Goal: Transaction & Acquisition: Purchase product/service

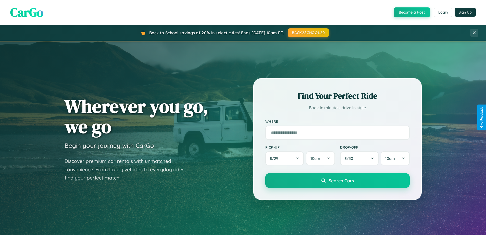
scroll to position [15, 0]
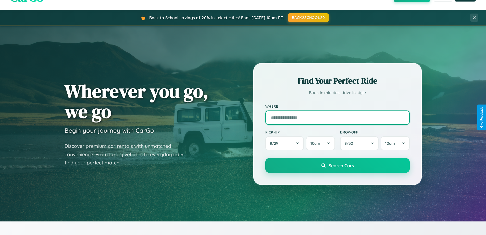
click at [337, 117] on input "text" at bounding box center [337, 117] width 144 height 14
type input "**********"
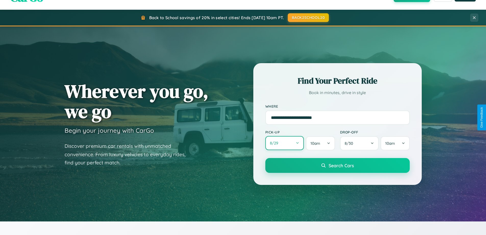
click at [285, 143] on button "8 / 29" at bounding box center [284, 143] width 39 height 14
select select "*"
select select "****"
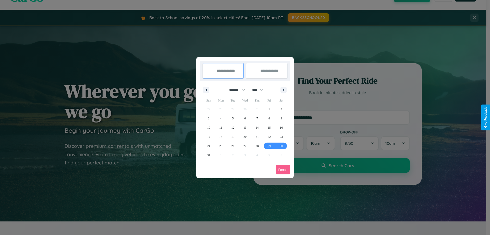
click at [235, 90] on select "******* ******** ***** ***** *** **** **** ****** ********* ******* ******** **…" at bounding box center [236, 89] width 22 height 8
select select "*"
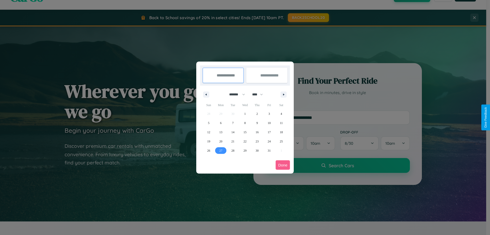
click at [221, 150] on span "27" at bounding box center [220, 150] width 3 height 9
type input "**********"
click at [284, 94] on icon "button" at bounding box center [284, 94] width 3 height 2
select select "**"
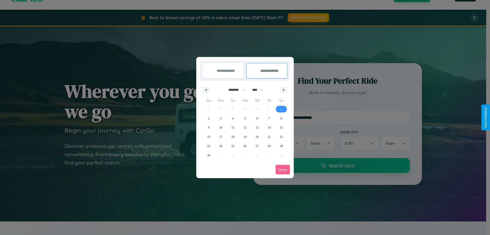
click at [281, 109] on span "1" at bounding box center [281, 108] width 2 height 9
type input "**********"
select select "*"
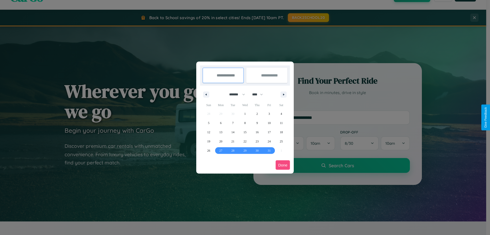
click at [283, 165] on button "Done" at bounding box center [283, 164] width 14 height 9
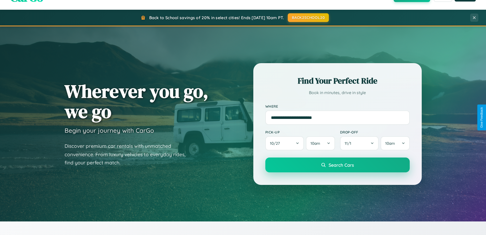
click at [337, 165] on span "Search Cars" at bounding box center [341, 165] width 25 height 6
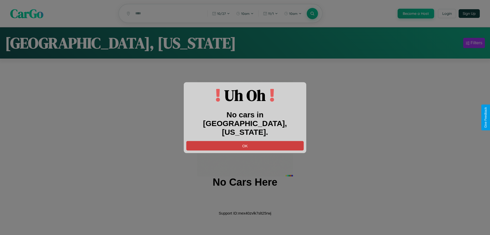
click at [245, 141] on button "OK" at bounding box center [244, 145] width 117 height 9
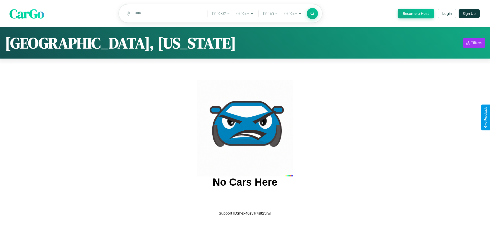
click at [27, 14] on span "CarGo" at bounding box center [26, 14] width 35 height 18
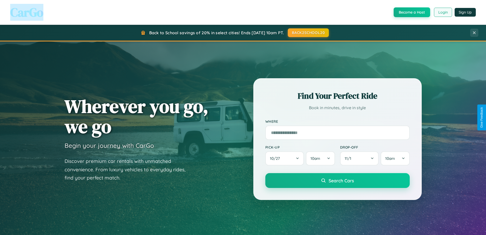
click at [443, 12] on button "Login" at bounding box center [443, 12] width 18 height 9
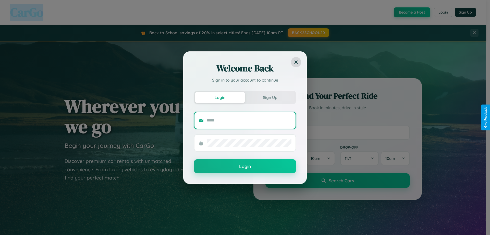
click at [249, 120] on input "text" at bounding box center [249, 120] width 85 height 8
type input "**********"
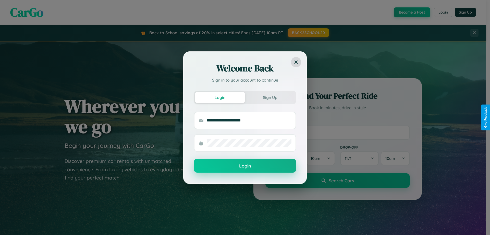
click at [245, 166] on button "Login" at bounding box center [245, 165] width 102 height 14
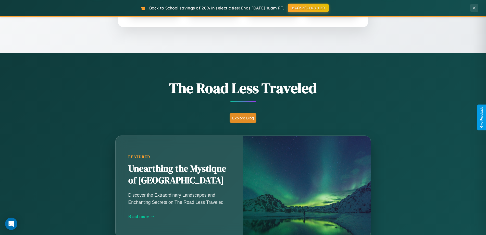
scroll to position [351, 0]
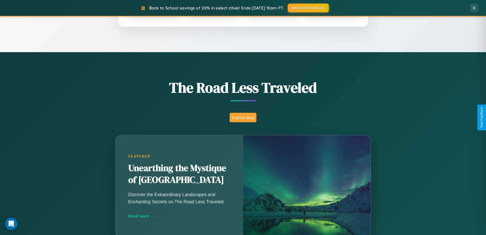
click at [243, 117] on button "Explore Blog" at bounding box center [243, 117] width 27 height 9
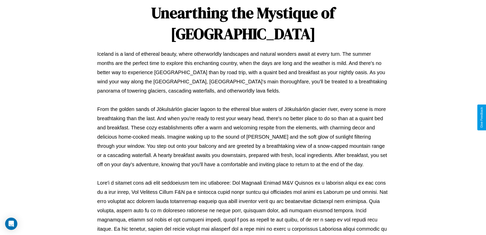
scroll to position [165, 0]
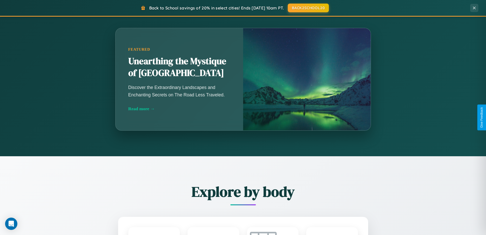
scroll to position [982, 0]
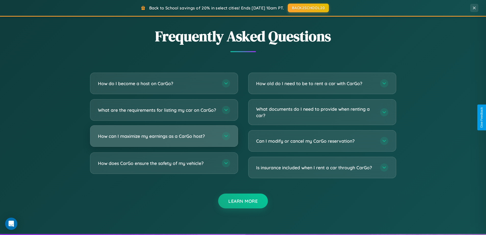
click at [164, 139] on h3 "How can I maximize my earnings as a CarGo host?" at bounding box center [157, 136] width 119 height 6
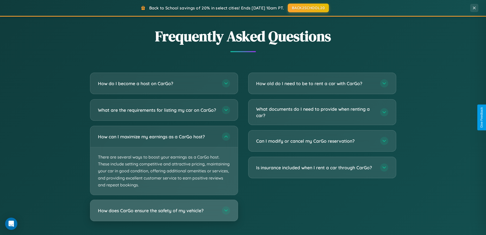
click at [164, 213] on h3 "How does CarGo ensure the safety of my vehicle?" at bounding box center [157, 210] width 119 height 6
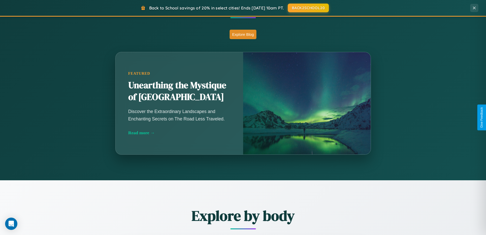
scroll to position [220, 0]
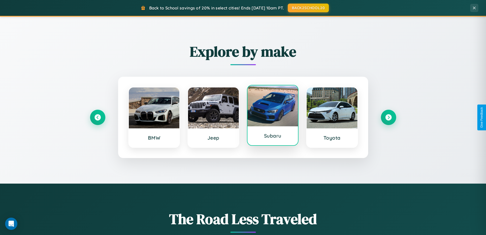
click at [273, 116] on div at bounding box center [273, 105] width 51 height 41
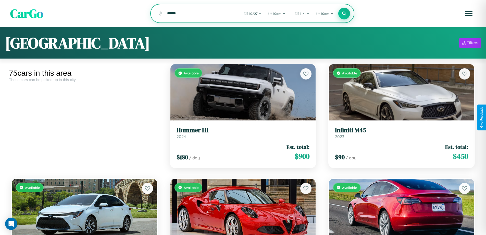
click at [344, 14] on icon at bounding box center [344, 13] width 5 height 5
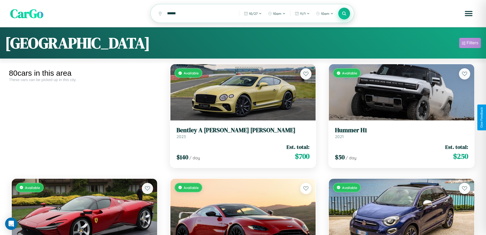
click at [470, 44] on div "Filters" at bounding box center [473, 42] width 12 height 5
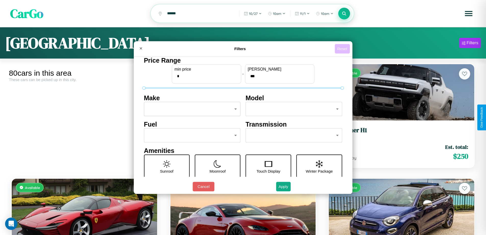
click at [343, 48] on button "Reset" at bounding box center [342, 48] width 15 height 9
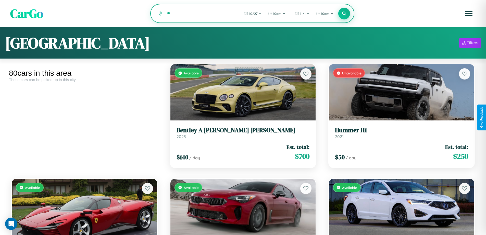
type input "*"
type input "******"
click at [344, 14] on icon at bounding box center [344, 13] width 5 height 5
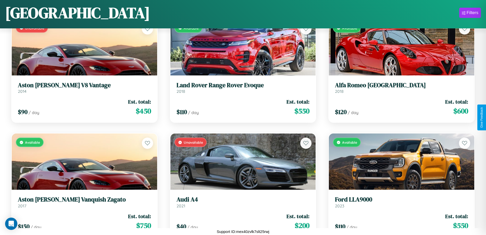
scroll to position [2586, 0]
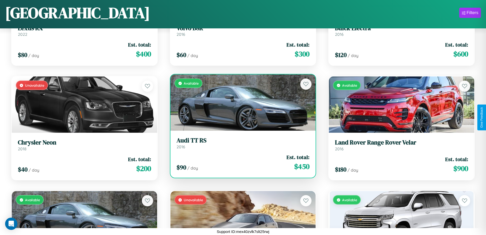
click at [241, 143] on h3 "Audi TT RS" at bounding box center [243, 140] width 133 height 7
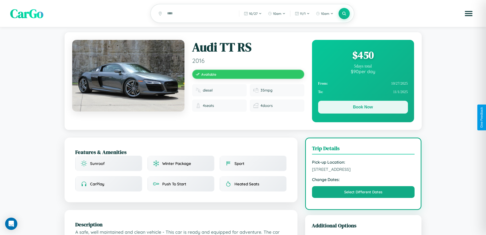
click at [363, 108] on button "Book Now" at bounding box center [363, 107] width 90 height 13
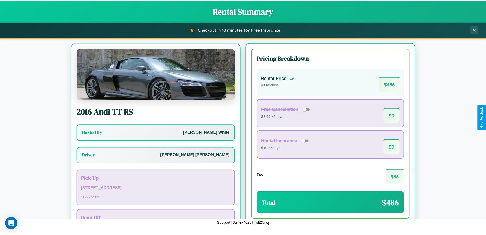
scroll to position [24, 0]
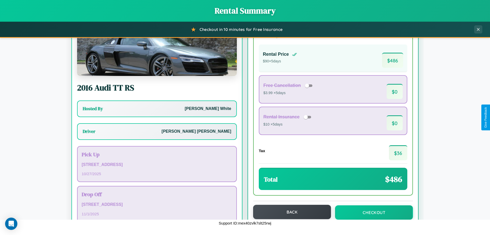
click at [290, 212] on button "Back" at bounding box center [292, 211] width 78 height 14
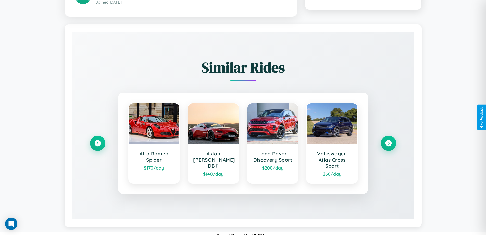
scroll to position [297, 0]
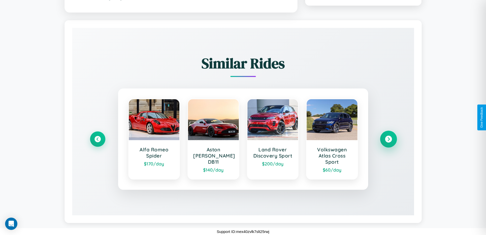
click at [388, 139] on icon at bounding box center [388, 139] width 7 height 7
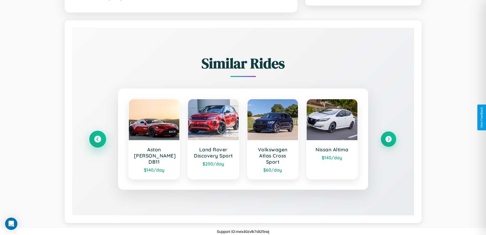
click at [97, 139] on icon at bounding box center [97, 139] width 7 height 7
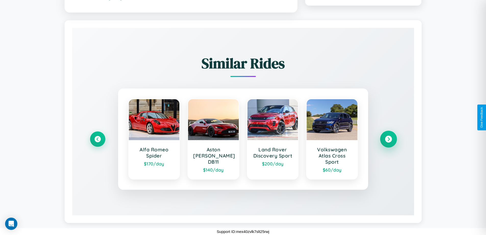
click at [388, 139] on icon at bounding box center [388, 139] width 7 height 7
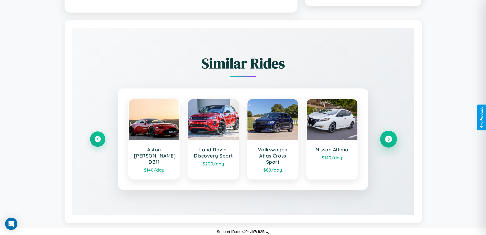
click at [388, 139] on icon at bounding box center [388, 139] width 7 height 7
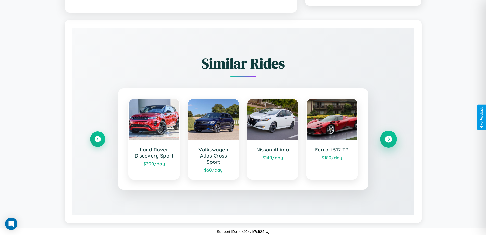
click at [388, 139] on icon at bounding box center [388, 139] width 7 height 7
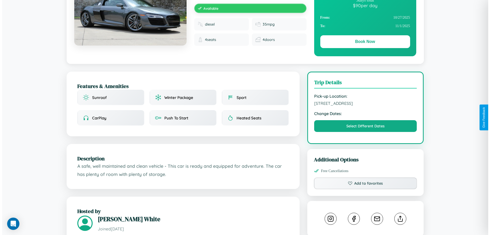
scroll to position [0, 0]
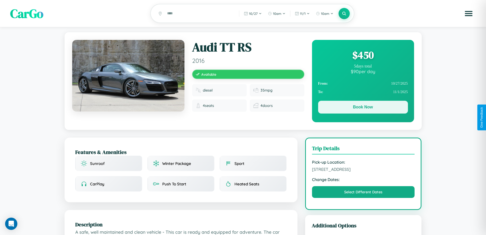
click at [363, 108] on button "Book Now" at bounding box center [363, 107] width 90 height 13
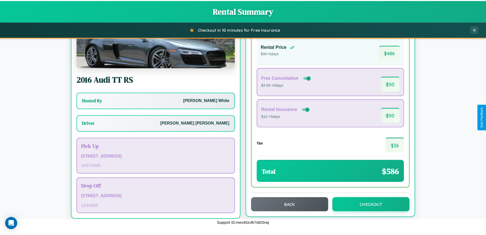
scroll to position [37, 0]
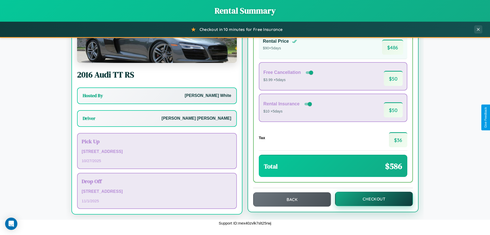
click at [371, 199] on button "Checkout" at bounding box center [374, 198] width 78 height 14
